Goal: Transaction & Acquisition: Purchase product/service

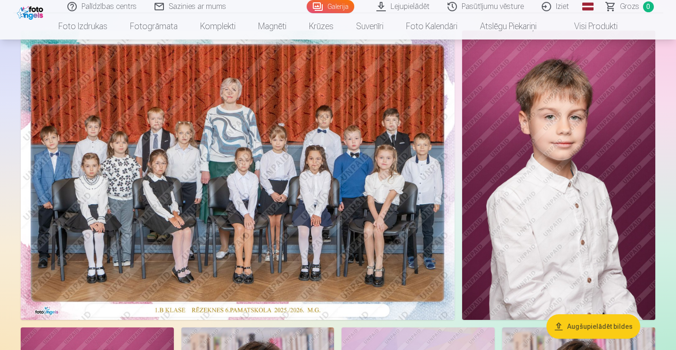
scroll to position [94, 0]
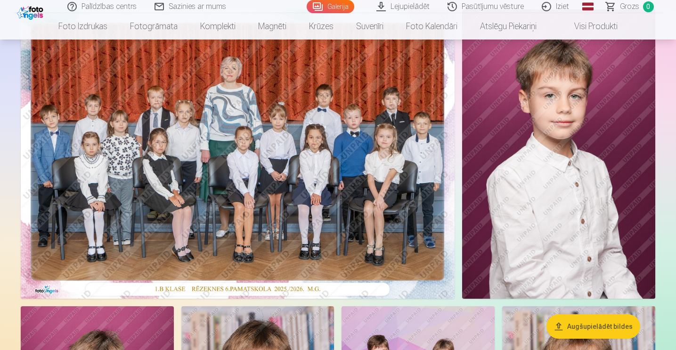
click at [599, 329] on button "Augšupielādēt bildes" at bounding box center [593, 326] width 94 height 24
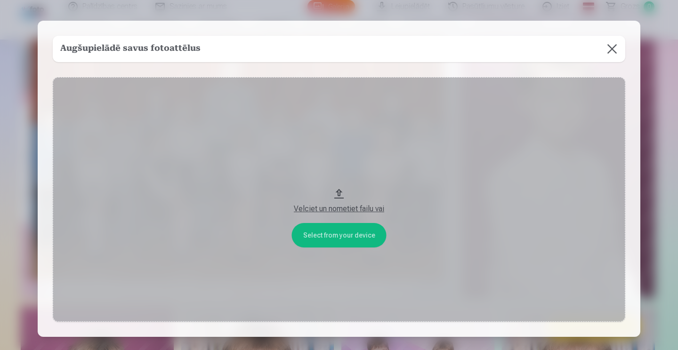
click at [615, 53] on button at bounding box center [612, 49] width 26 height 26
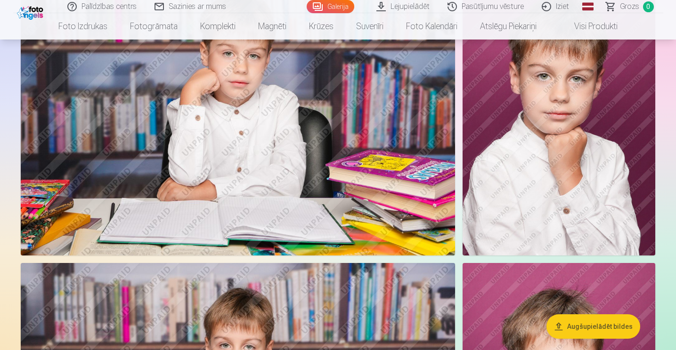
scroll to position [1883, 0]
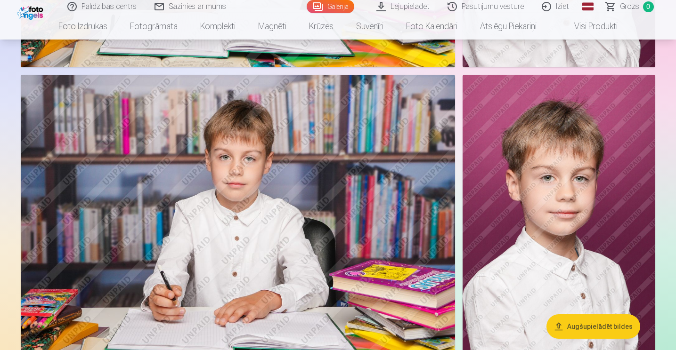
click at [593, 321] on button "Augšupielādēt bildes" at bounding box center [593, 326] width 94 height 24
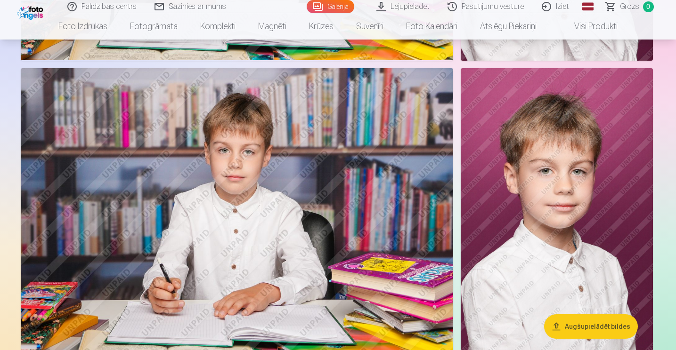
scroll to position [1889, 0]
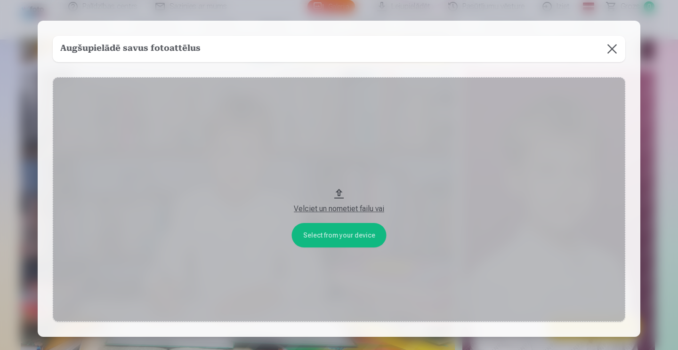
click at [325, 210] on div "Velciet un nometiet failu vai" at bounding box center [339, 208] width 554 height 11
click at [327, 236] on button "Velciet un nometiet failu vai" at bounding box center [339, 199] width 572 height 245
click at [612, 41] on button at bounding box center [612, 49] width 26 height 26
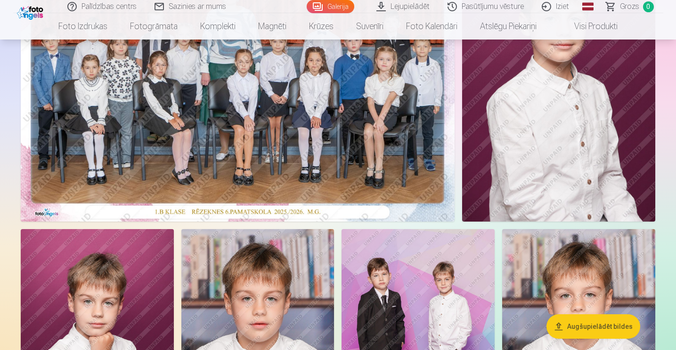
scroll to position [188, 0]
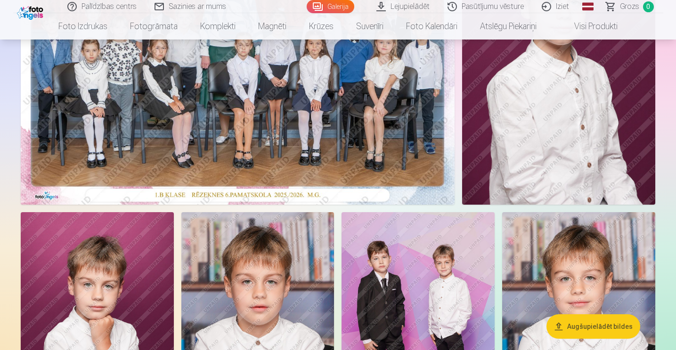
click at [508, 116] on img at bounding box center [558, 60] width 193 height 290
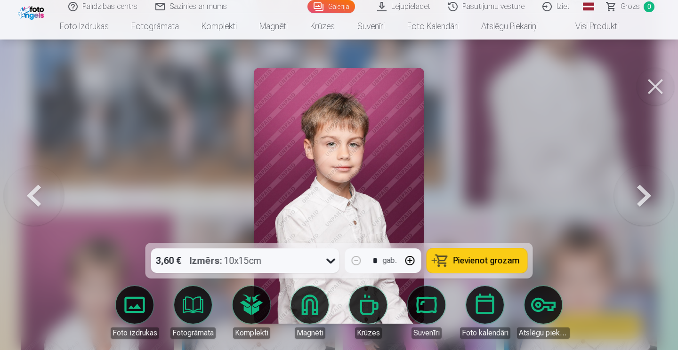
click at [643, 192] on button at bounding box center [644, 195] width 60 height 75
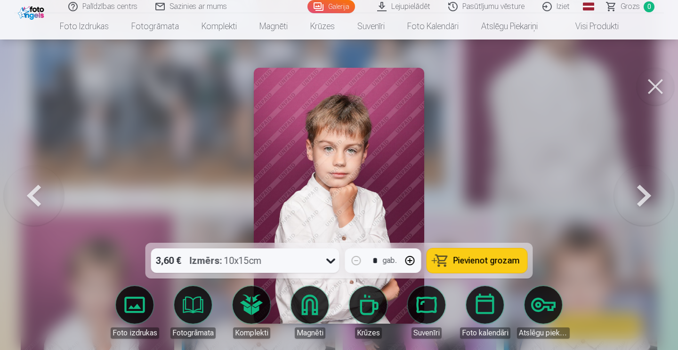
click at [643, 192] on button at bounding box center [644, 195] width 60 height 75
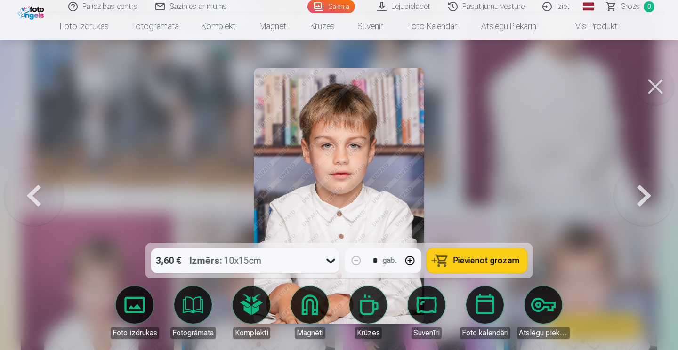
click at [643, 192] on button at bounding box center [644, 195] width 60 height 75
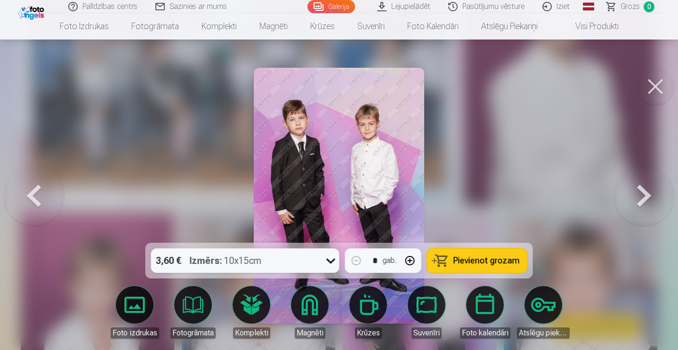
click at [281, 128] on img at bounding box center [339, 196] width 171 height 256
click at [650, 89] on button at bounding box center [655, 87] width 38 height 38
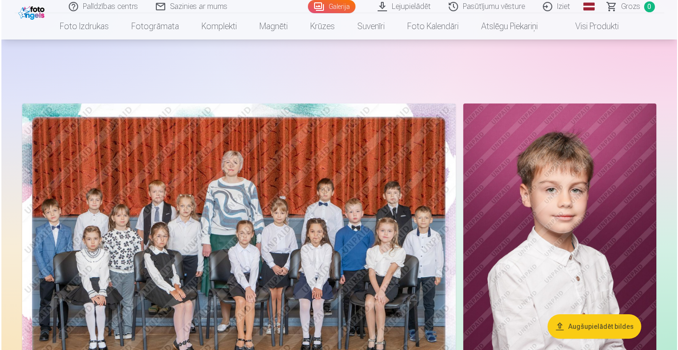
scroll to position [94, 0]
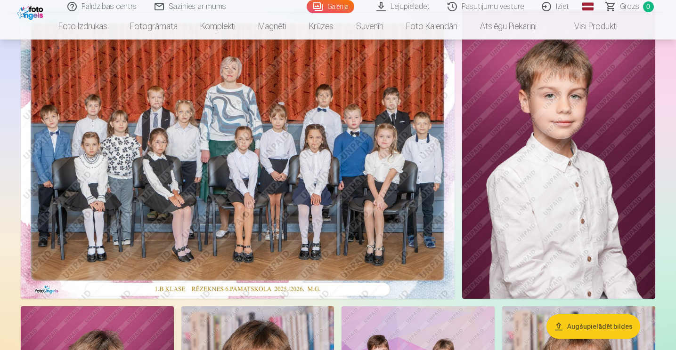
click at [277, 175] on img at bounding box center [238, 154] width 434 height 290
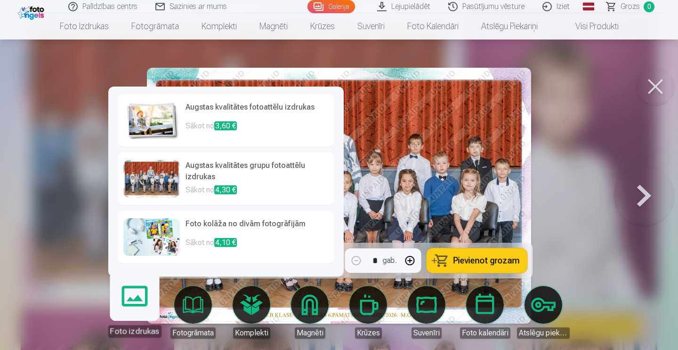
click at [141, 173] on div at bounding box center [151, 179] width 56 height 38
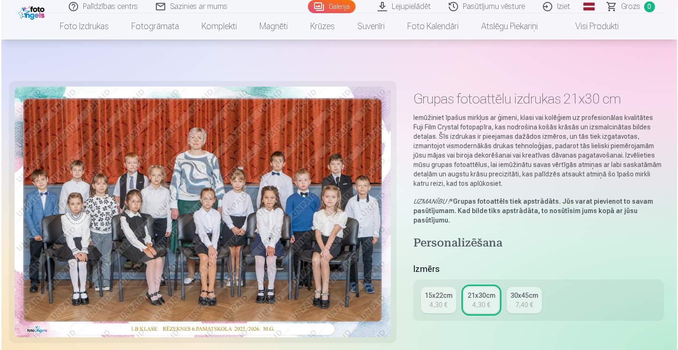
scroll to position [94, 0]
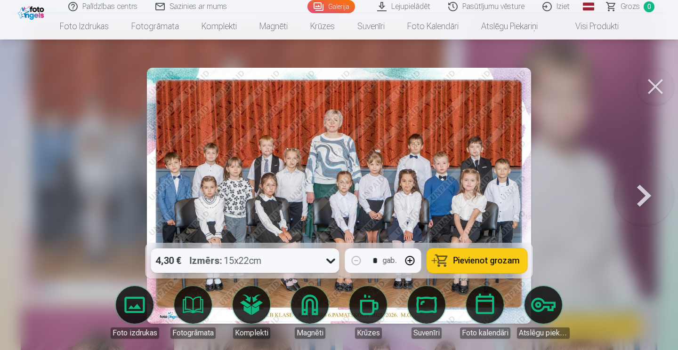
click at [332, 265] on icon at bounding box center [330, 260] width 15 height 15
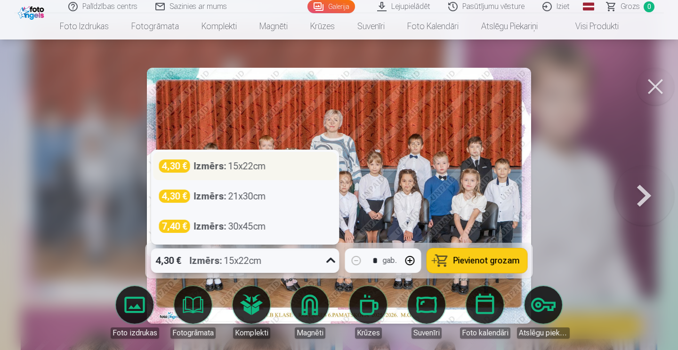
click at [220, 175] on div "4,30 € Izmērs : 15x22cm" at bounding box center [245, 166] width 184 height 28
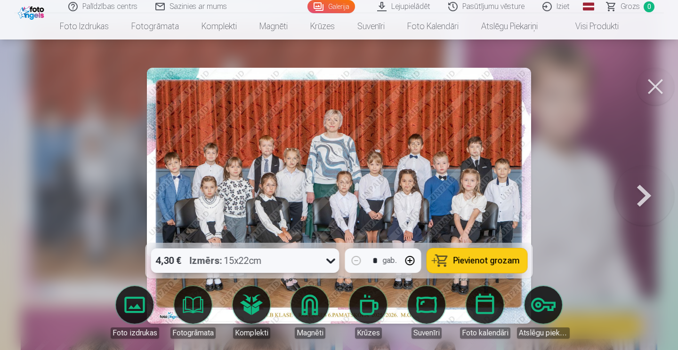
click at [133, 312] on link "Foto izdrukas" at bounding box center [134, 312] width 53 height 53
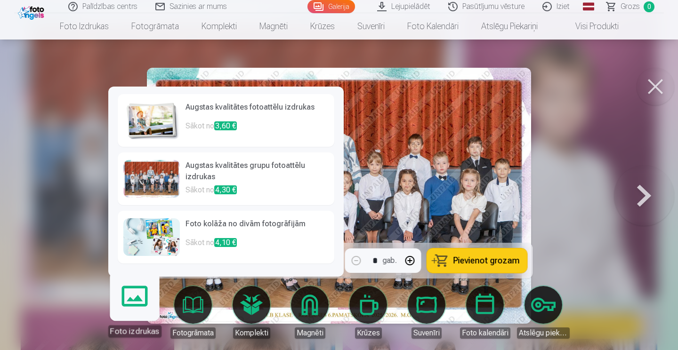
click at [198, 133] on p "Sākot no 3,60 €" at bounding box center [256, 130] width 143 height 19
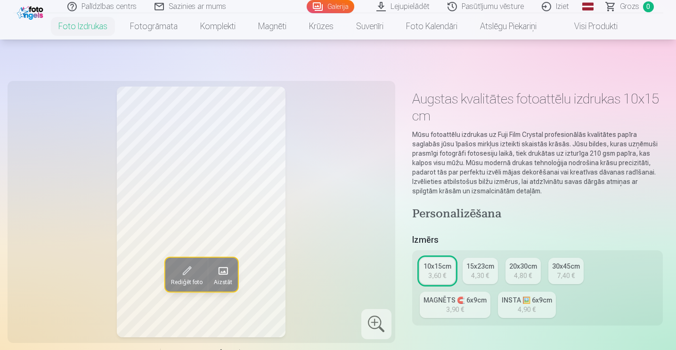
scroll to position [94, 0]
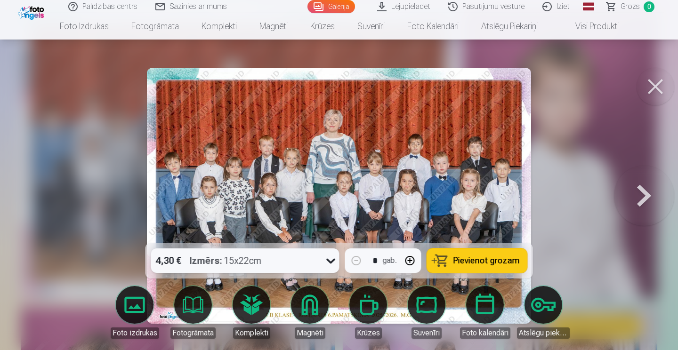
click at [329, 264] on icon at bounding box center [330, 260] width 15 height 15
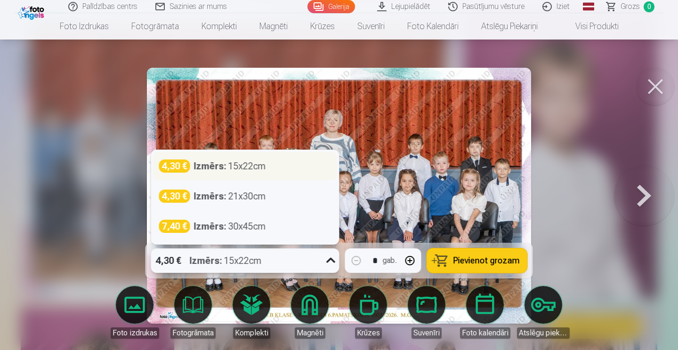
click at [277, 169] on div "4,30 € Izmērs : 15x22cm" at bounding box center [245, 166] width 172 height 13
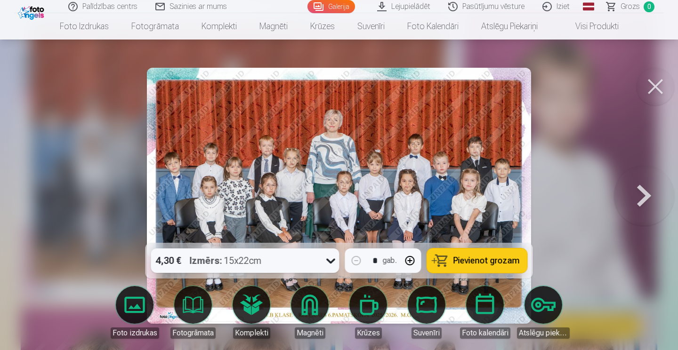
click at [476, 261] on span "Pievienot grozam" at bounding box center [486, 261] width 66 height 8
click at [664, 88] on button at bounding box center [655, 87] width 38 height 38
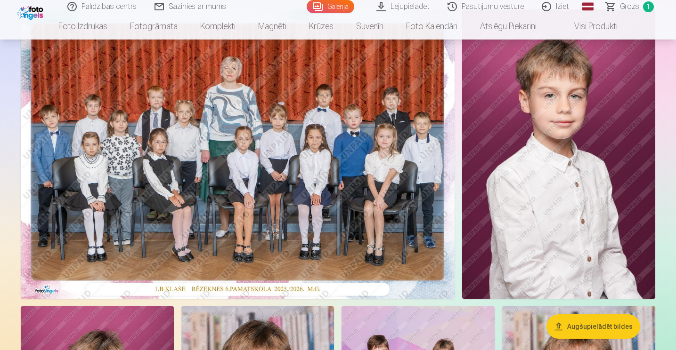
click at [579, 212] on img at bounding box center [558, 154] width 193 height 290
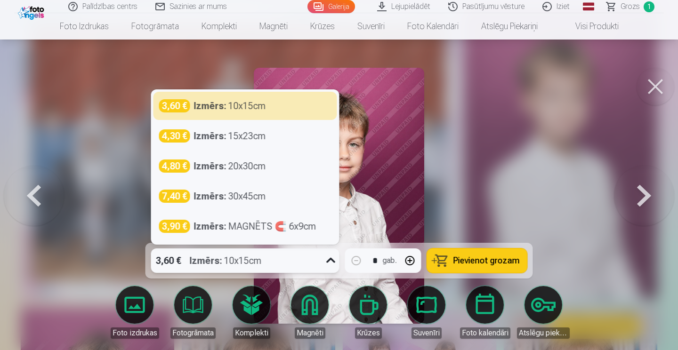
click at [327, 262] on icon at bounding box center [330, 260] width 15 height 15
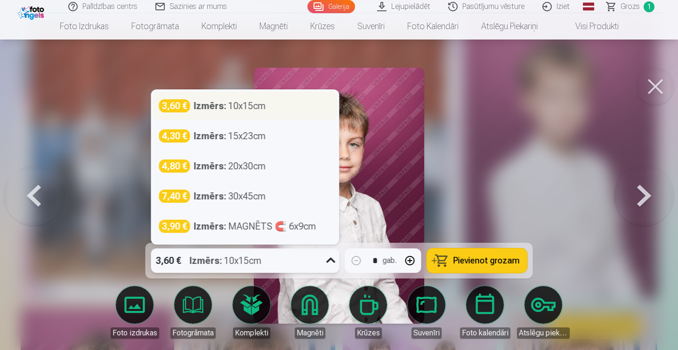
click at [248, 111] on div "Izmērs : 10x15cm" at bounding box center [230, 105] width 72 height 13
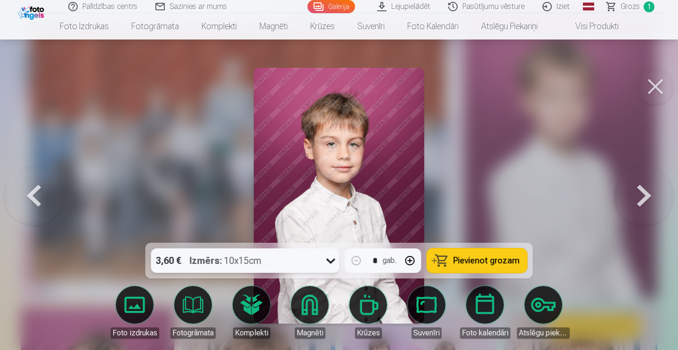
click at [491, 258] on span "Pievienot grozam" at bounding box center [486, 261] width 66 height 8
click at [639, 202] on button at bounding box center [644, 195] width 60 height 75
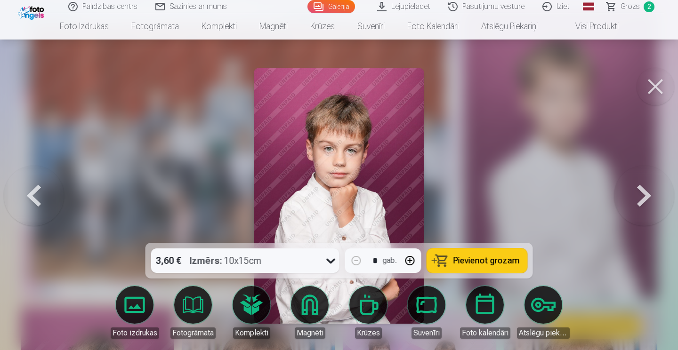
click at [639, 202] on button at bounding box center [644, 195] width 60 height 75
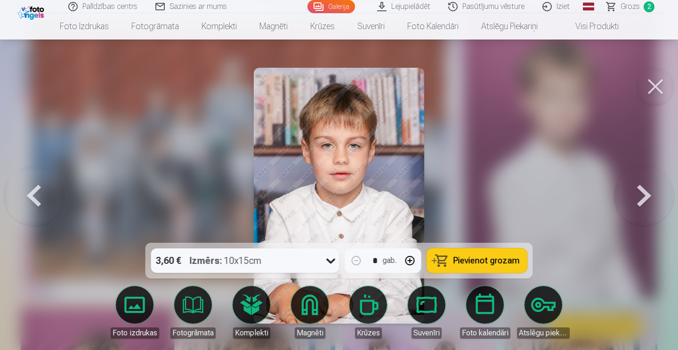
click at [639, 202] on button at bounding box center [644, 195] width 60 height 75
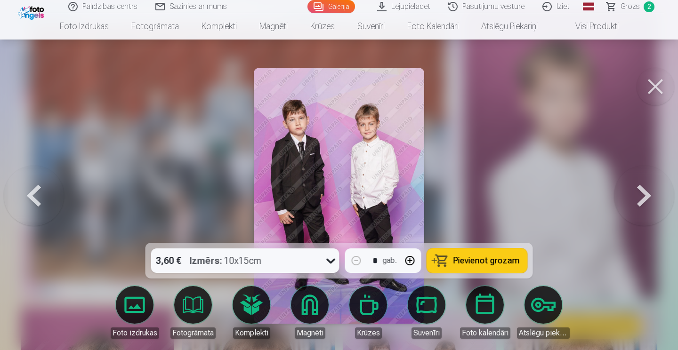
click at [466, 263] on span "Pievienot grozam" at bounding box center [486, 261] width 66 height 8
click at [652, 195] on button at bounding box center [644, 195] width 60 height 75
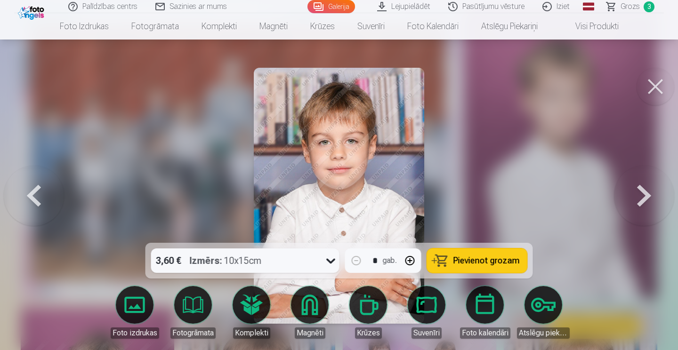
click at [652, 195] on button at bounding box center [644, 195] width 60 height 75
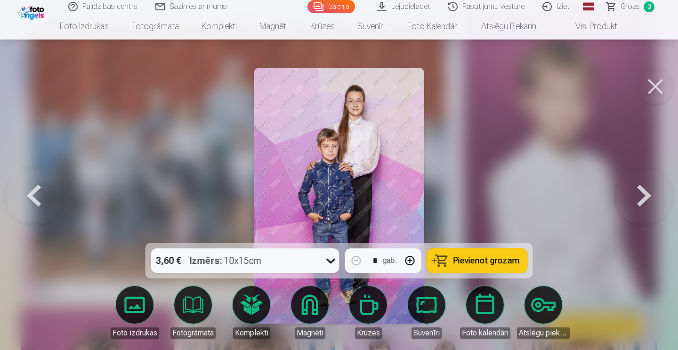
click at [652, 195] on button at bounding box center [644, 195] width 60 height 75
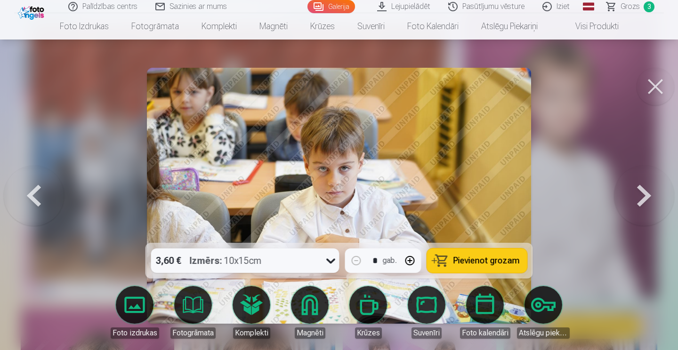
click at [472, 262] on span "Pievienot grozam" at bounding box center [486, 261] width 66 height 8
click at [639, 203] on button at bounding box center [644, 195] width 60 height 75
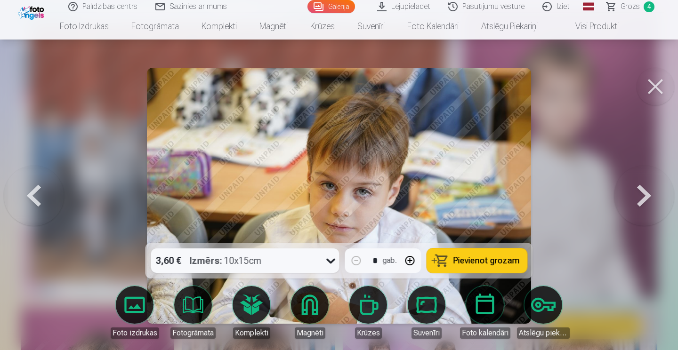
click at [459, 260] on span "Pievienot grozam" at bounding box center [486, 261] width 66 height 8
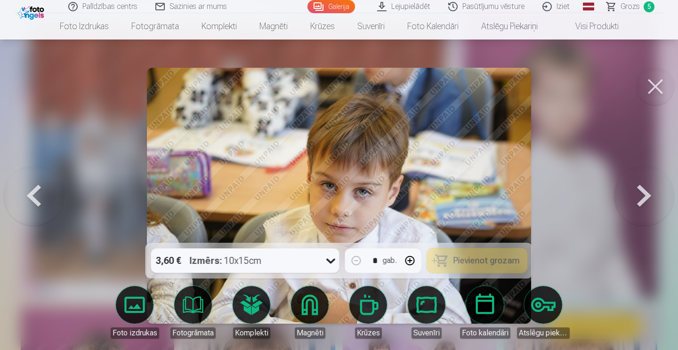
click at [641, 203] on button at bounding box center [644, 195] width 60 height 75
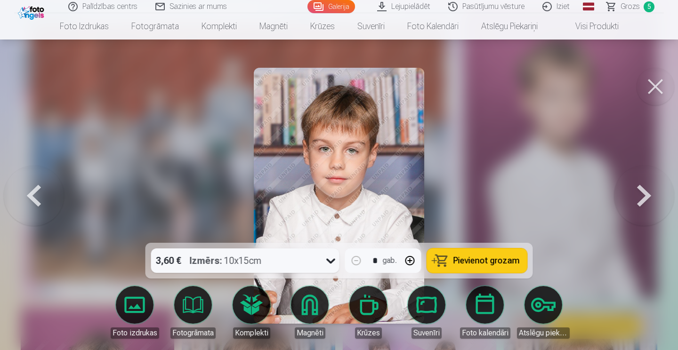
click at [642, 205] on button at bounding box center [644, 195] width 60 height 75
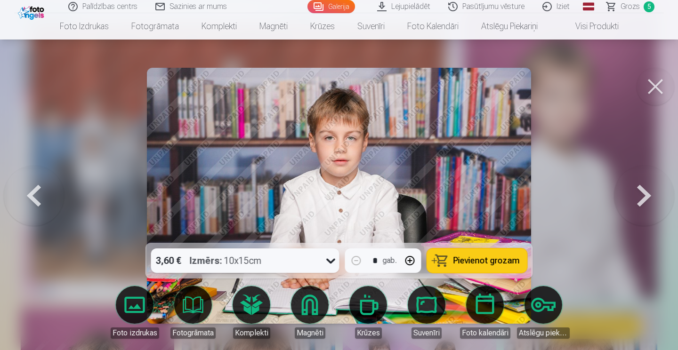
click at [642, 205] on button at bounding box center [644, 195] width 60 height 75
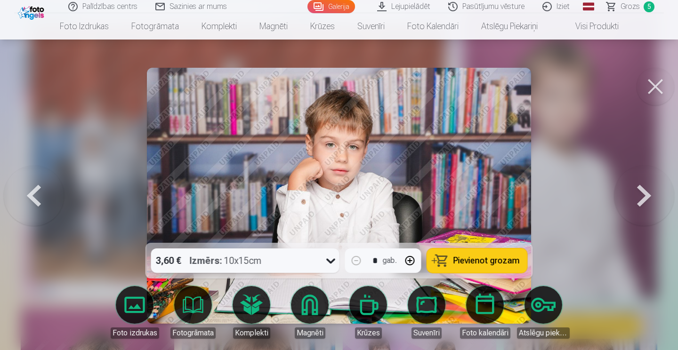
click at [500, 257] on span "Pievienot grozam" at bounding box center [486, 261] width 66 height 8
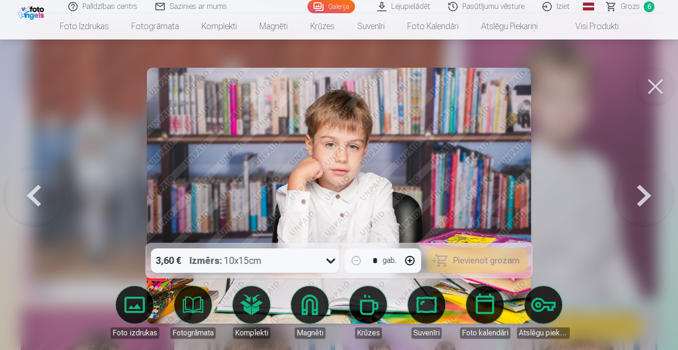
click at [650, 207] on button at bounding box center [644, 195] width 60 height 75
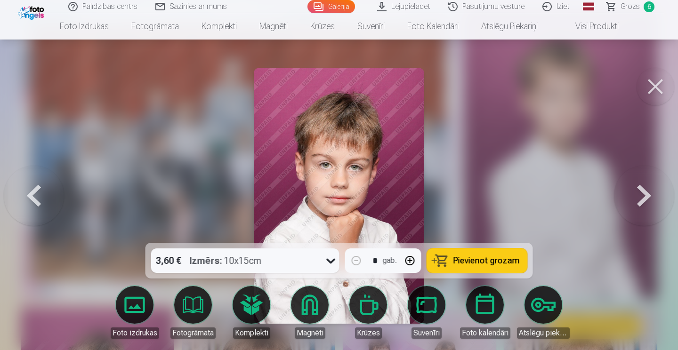
click at [650, 207] on button at bounding box center [644, 195] width 60 height 75
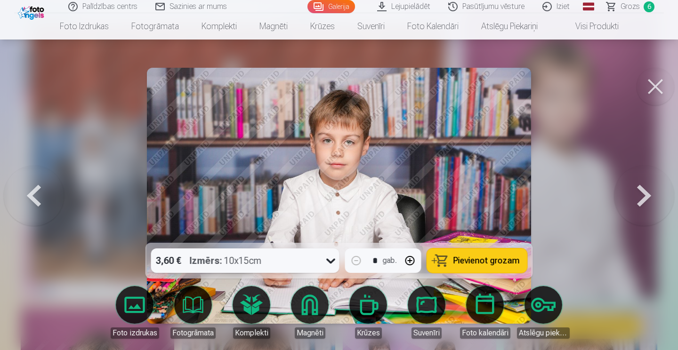
click at [494, 255] on button "Pievienot grozam" at bounding box center [477, 261] width 100 height 24
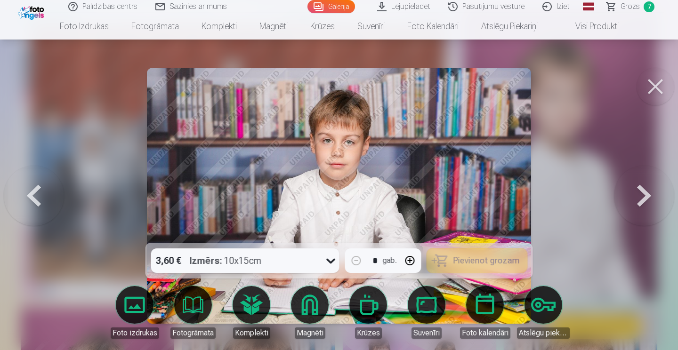
click at [634, 216] on button at bounding box center [644, 195] width 60 height 75
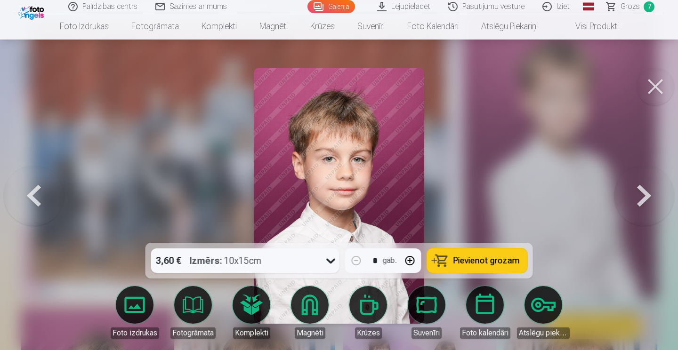
click at [486, 265] on span "Pievienot grozam" at bounding box center [486, 261] width 66 height 8
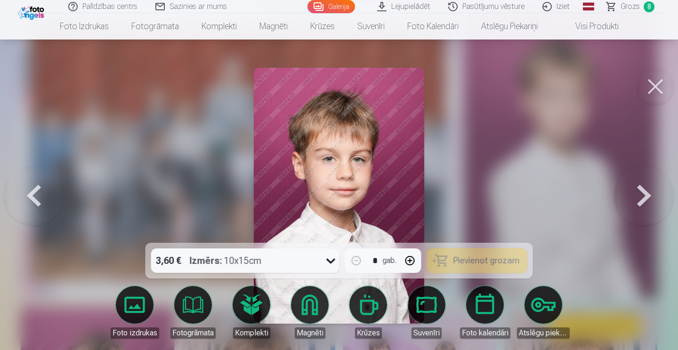
click at [636, 212] on button at bounding box center [644, 195] width 60 height 75
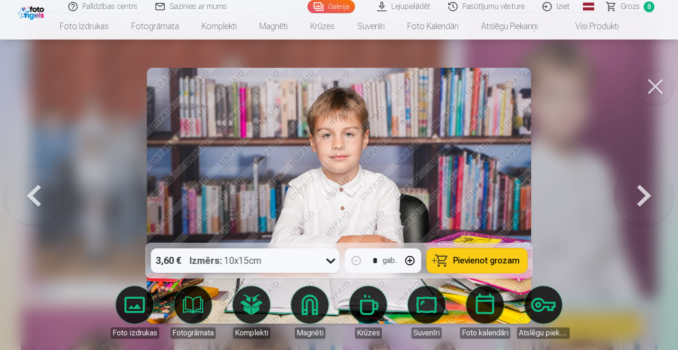
click at [448, 258] on button "Pievienot grozam" at bounding box center [477, 261] width 100 height 24
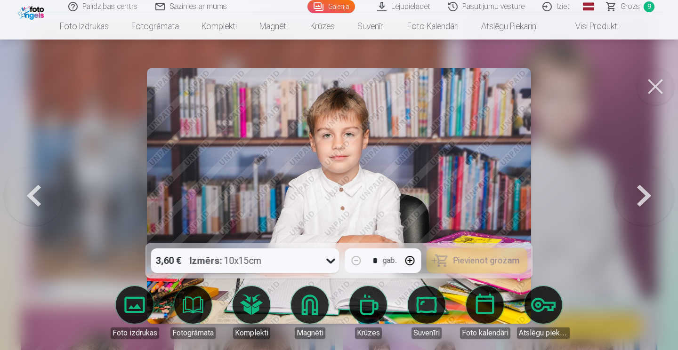
click at [632, 204] on button at bounding box center [644, 195] width 60 height 75
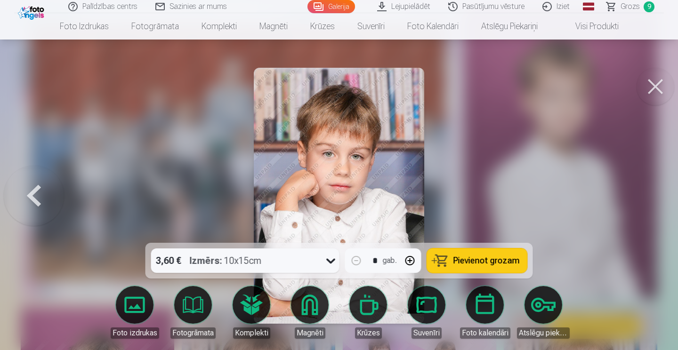
click at [632, 204] on div at bounding box center [339, 175] width 678 height 350
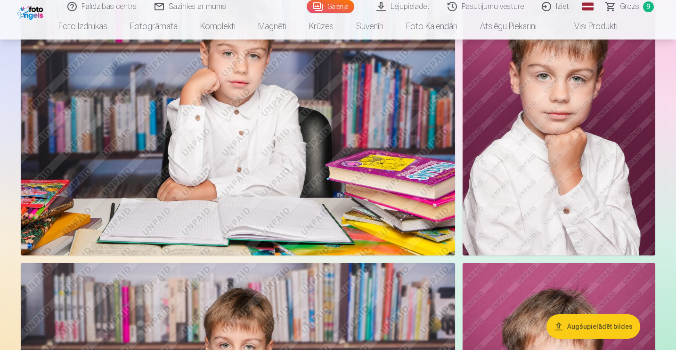
scroll to position [1459, 0]
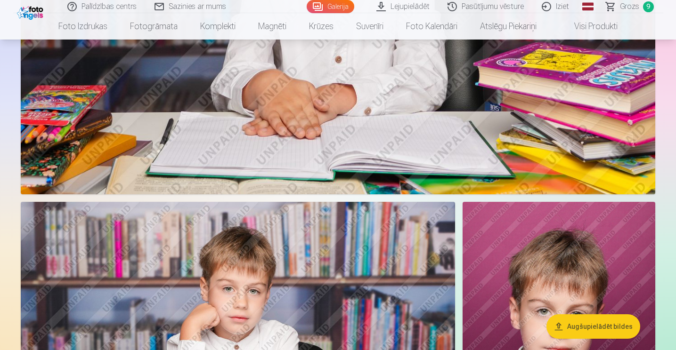
click at [625, 6] on span "Grozs" at bounding box center [629, 6] width 19 height 11
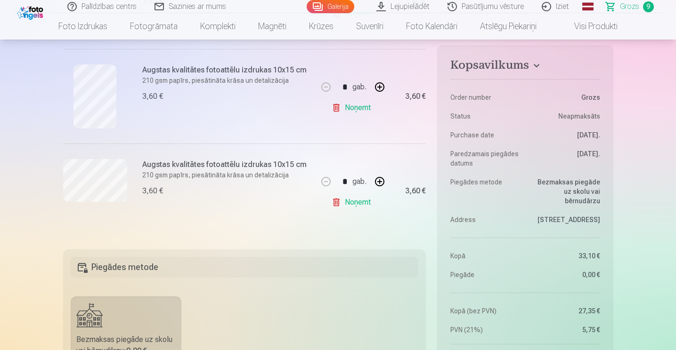
scroll to position [847, 0]
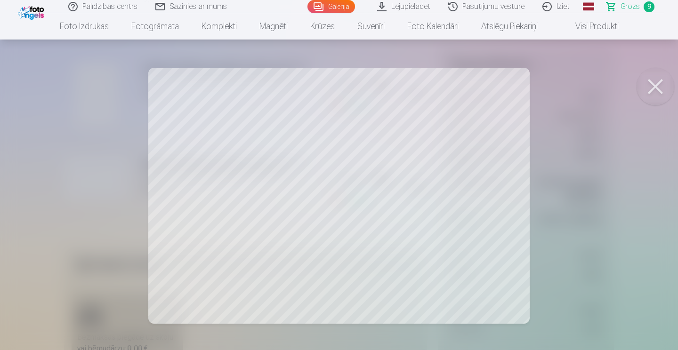
click at [660, 75] on button at bounding box center [655, 87] width 38 height 38
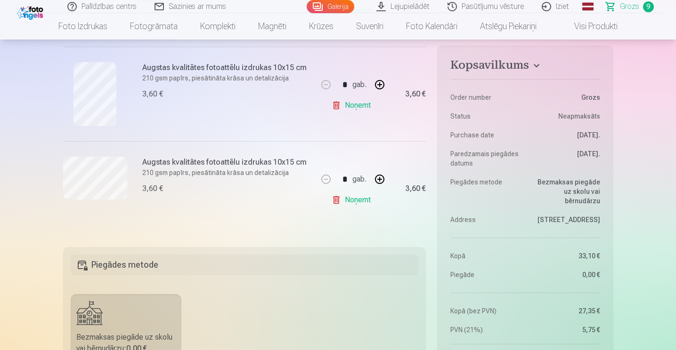
scroll to position [753, 0]
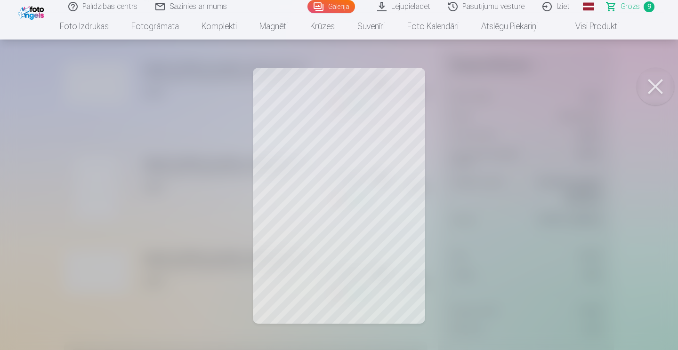
click at [656, 86] on button at bounding box center [655, 87] width 38 height 38
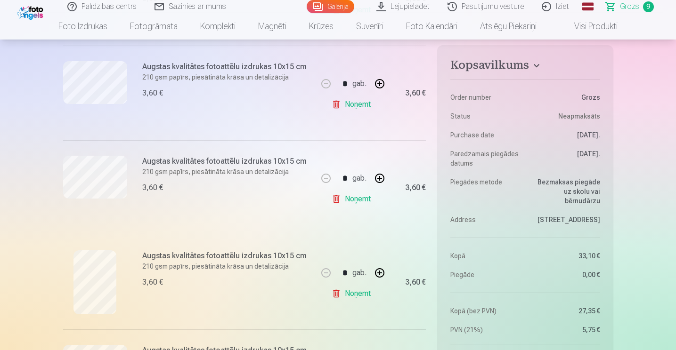
scroll to position [612, 0]
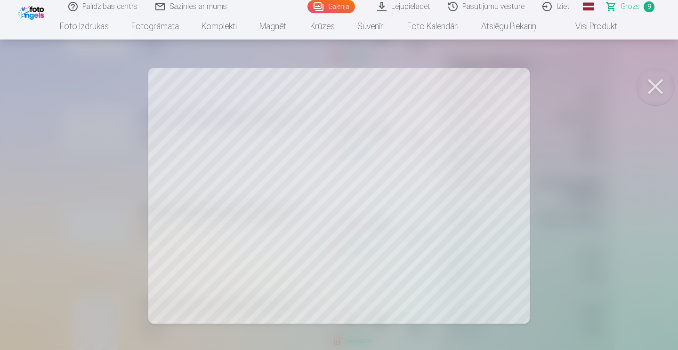
click at [654, 93] on button at bounding box center [655, 87] width 38 height 38
click at [652, 88] on button at bounding box center [655, 87] width 38 height 38
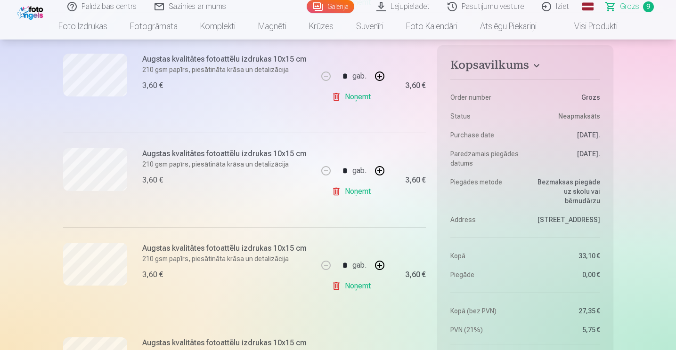
scroll to position [424, 0]
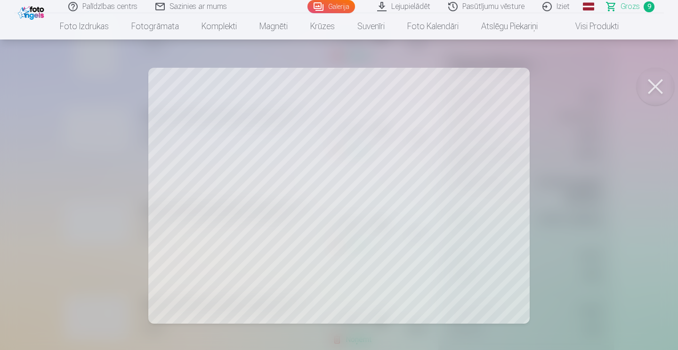
click at [670, 89] on button at bounding box center [655, 87] width 38 height 38
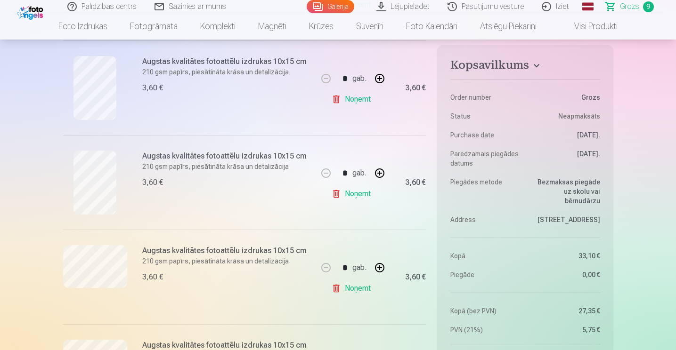
scroll to position [282, 0]
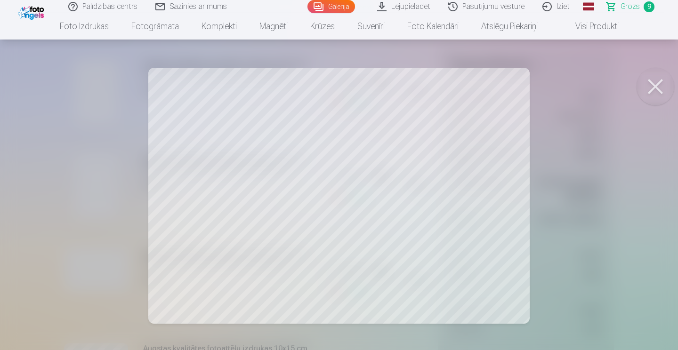
click at [656, 80] on button at bounding box center [655, 87] width 38 height 38
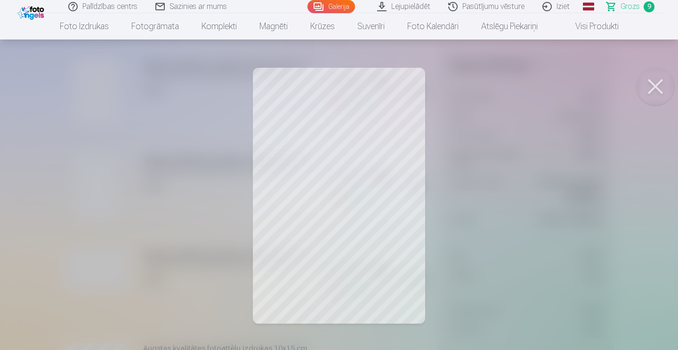
click at [670, 83] on button at bounding box center [655, 87] width 38 height 38
click at [646, 89] on button at bounding box center [655, 87] width 38 height 38
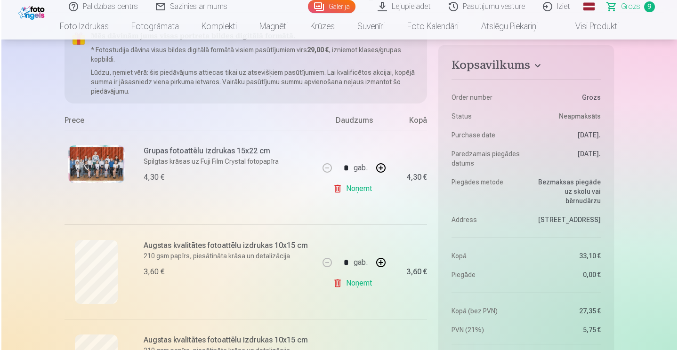
scroll to position [94, 0]
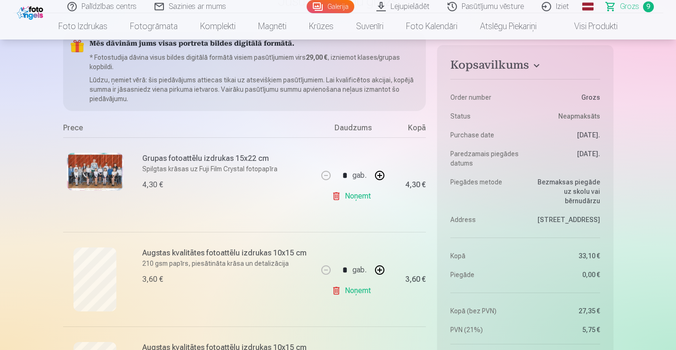
click at [98, 169] on img at bounding box center [95, 172] width 56 height 38
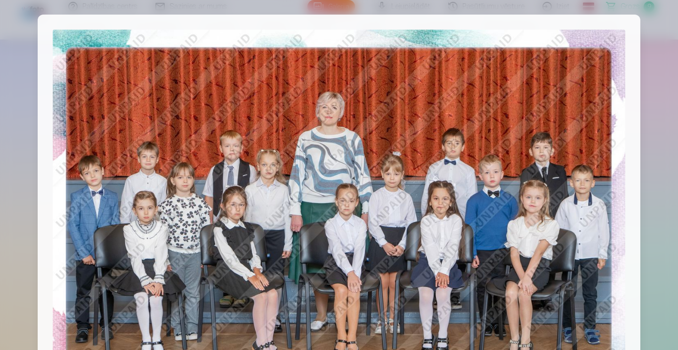
scroll to position [0, 0]
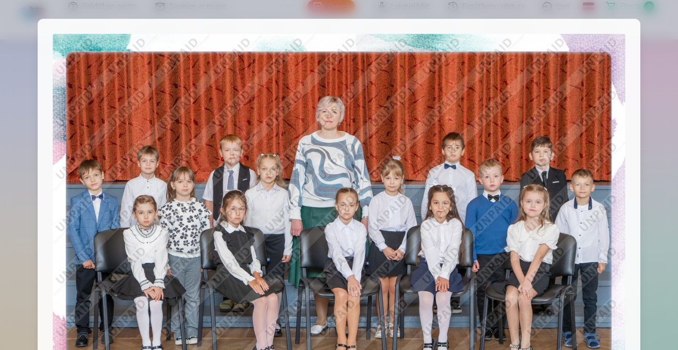
click at [643, 168] on div at bounding box center [339, 175] width 678 height 350
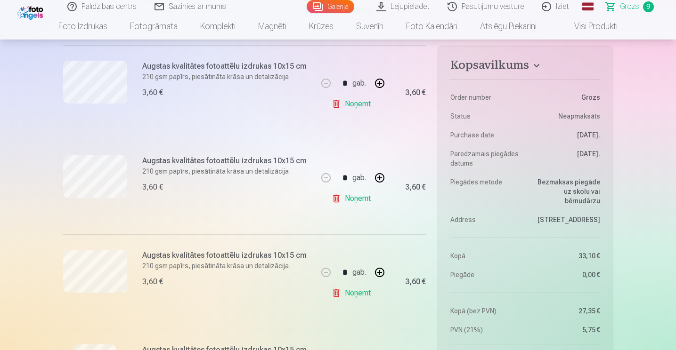
scroll to position [612, 0]
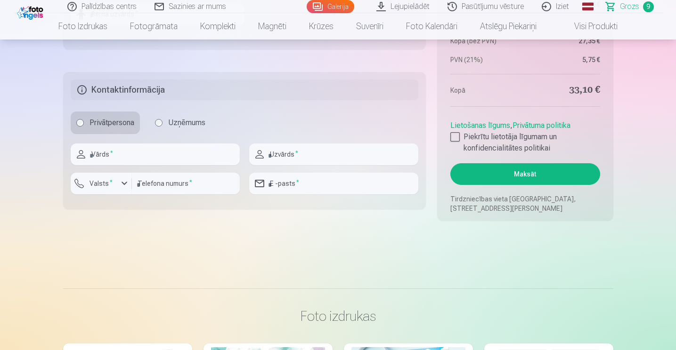
scroll to position [1271, 0]
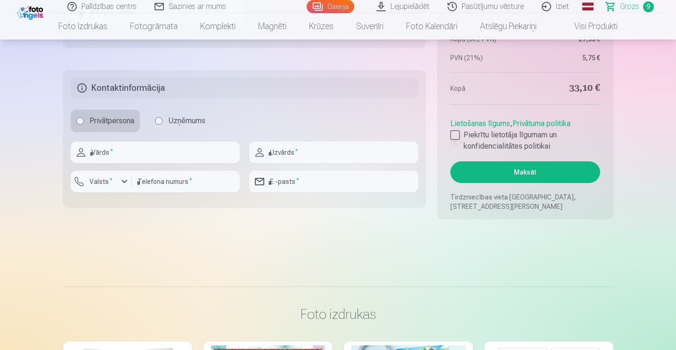
click at [457, 135] on div at bounding box center [454, 134] width 9 height 9
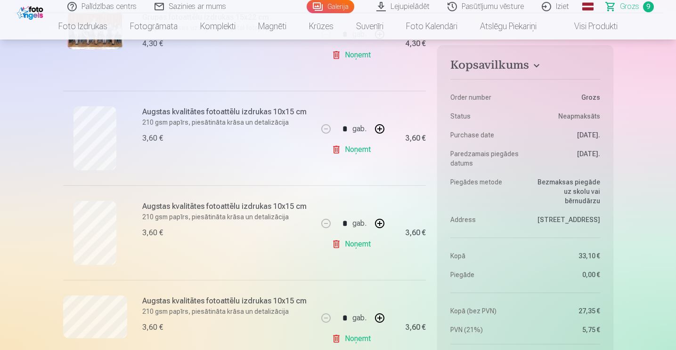
scroll to position [0, 0]
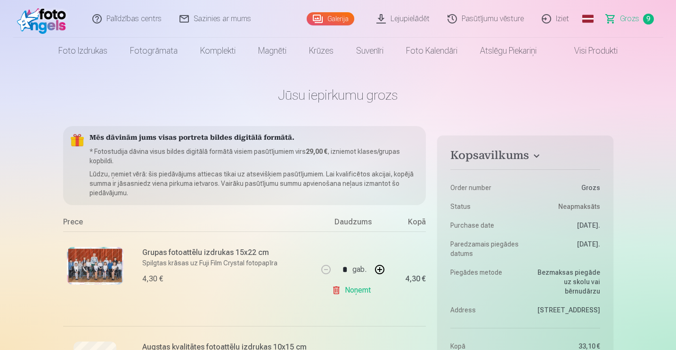
click at [563, 20] on link "Iziet" at bounding box center [555, 19] width 45 height 38
